Goal: Check status

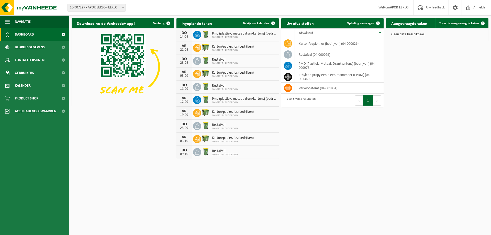
click at [241, 172] on html "Vestiging: 10-907227 - APOK EEKLO - EEKLO 10-907227 - APOK EEKLO - EEKLO Welkom…" at bounding box center [245, 117] width 491 height 235
click at [302, 146] on div "Download nu de Vanheede+ app! Verberg Ingeplande taken Bekijk uw kalender DO 14…" at bounding box center [280, 89] width 420 height 146
click at [269, 22] on span at bounding box center [273, 23] width 10 height 10
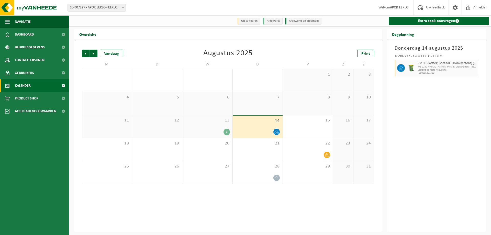
click at [211, 129] on div "13 1" at bounding box center [207, 126] width 50 height 23
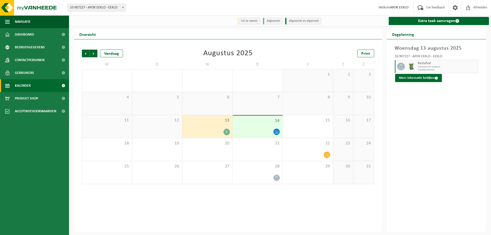
click at [256, 132] on div at bounding box center [257, 131] width 45 height 7
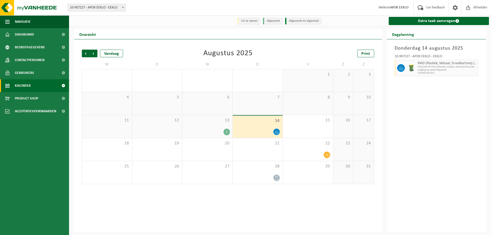
click at [244, 100] on span "7" at bounding box center [257, 98] width 45 height 6
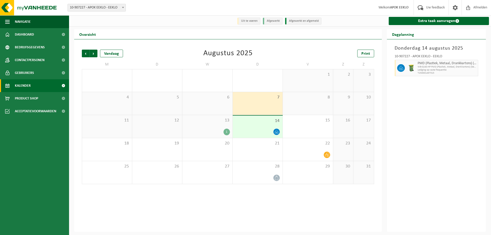
click at [207, 104] on div "6" at bounding box center [207, 103] width 50 height 23
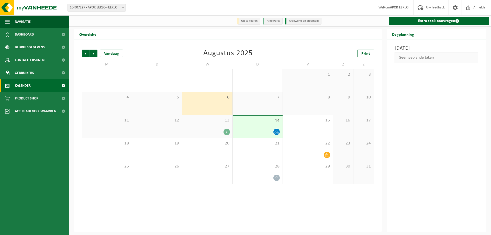
click at [303, 208] on div "Vorige Volgende Vandaag [DATE] Print M D W D V Z Z 28 29 30 31 1 2 3 4 5 6 7 8 …" at bounding box center [228, 135] width 308 height 193
